Goal: Information Seeking & Learning: Learn about a topic

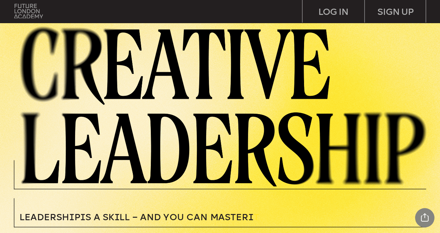
click at [26, 5] on img at bounding box center [28, 11] width 29 height 15
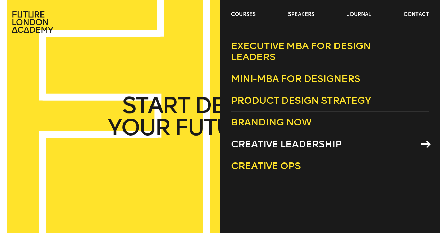
click at [274, 142] on span "Creative Leadership" at bounding box center [286, 143] width 110 height 11
